Goal: Feedback & Contribution: Leave review/rating

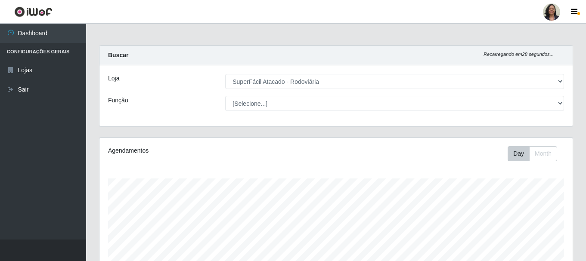
select select "400"
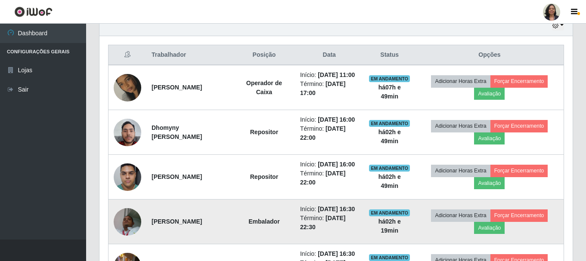
scroll to position [297, 0]
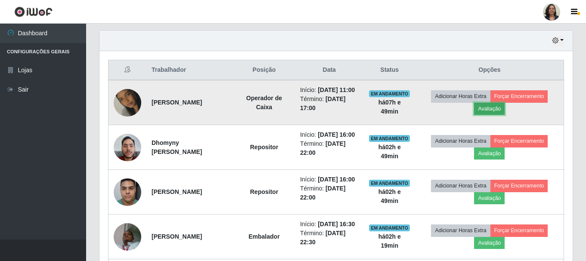
click at [492, 115] on button "Avaliação" at bounding box center [489, 109] width 31 height 12
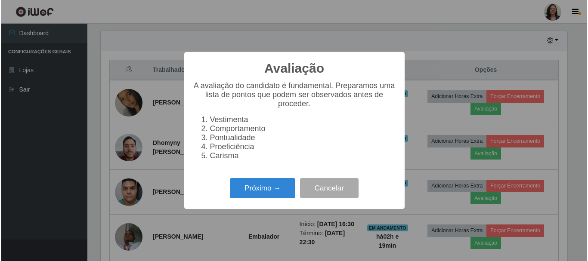
scroll to position [179, 469]
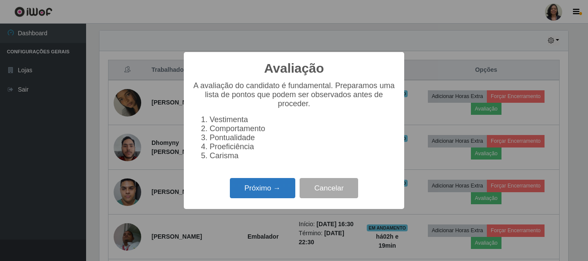
click at [283, 198] on button "Próximo →" at bounding box center [262, 188] width 65 height 20
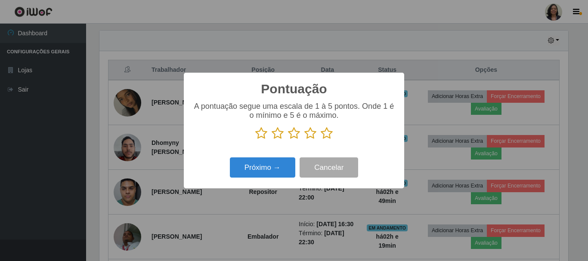
click at [329, 136] on icon at bounding box center [327, 133] width 12 height 13
click at [321, 140] on input "radio" at bounding box center [321, 140] width 0 height 0
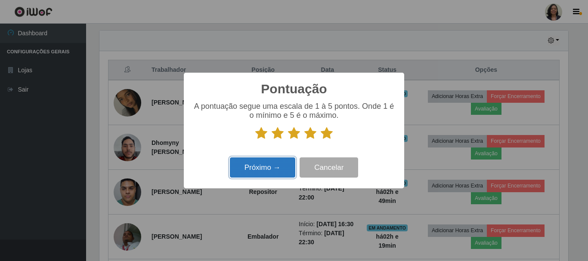
click at [266, 165] on button "Próximo →" at bounding box center [262, 168] width 65 height 20
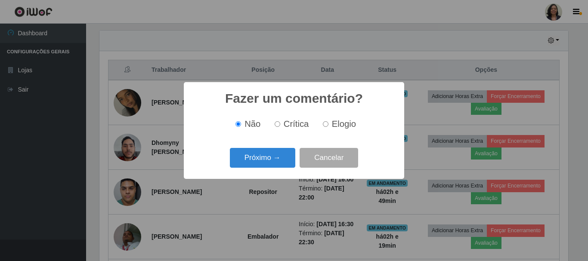
click at [266, 165] on button "Próximo →" at bounding box center [262, 158] width 65 height 20
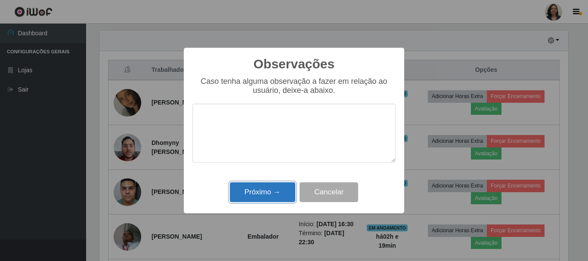
click at [271, 201] on button "Próximo →" at bounding box center [262, 193] width 65 height 20
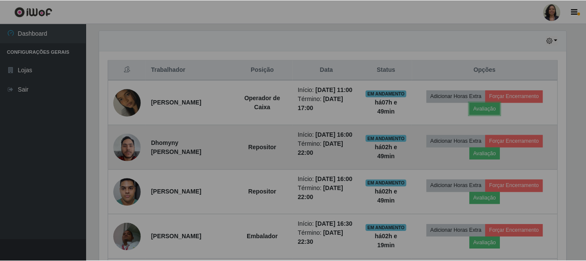
scroll to position [179, 473]
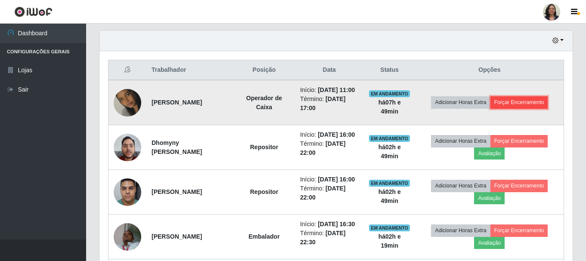
click at [510, 105] on button "Forçar Encerramento" at bounding box center [519, 102] width 58 height 12
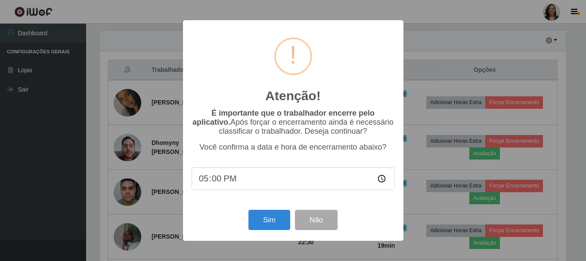
scroll to position [179, 469]
click at [268, 226] on button "Sim" at bounding box center [270, 220] width 42 height 20
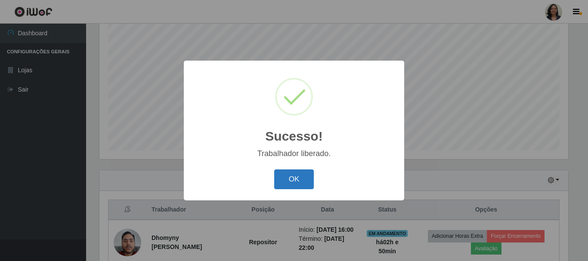
click at [295, 179] on button "OK" at bounding box center [294, 180] width 40 height 20
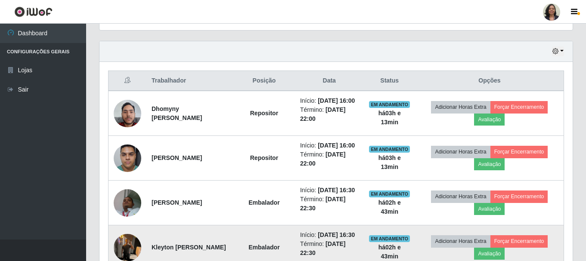
scroll to position [114, 0]
